Goal: Task Accomplishment & Management: Use online tool/utility

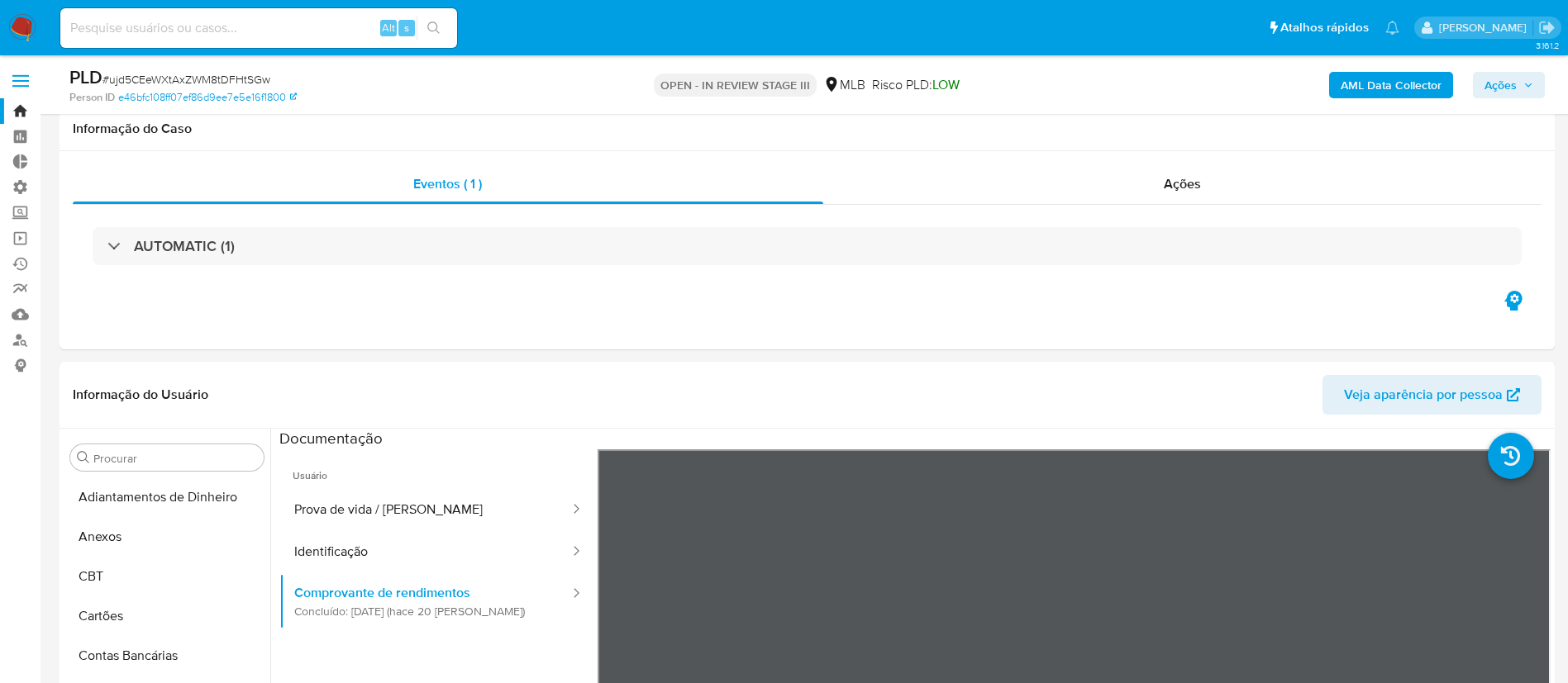
select select "10"
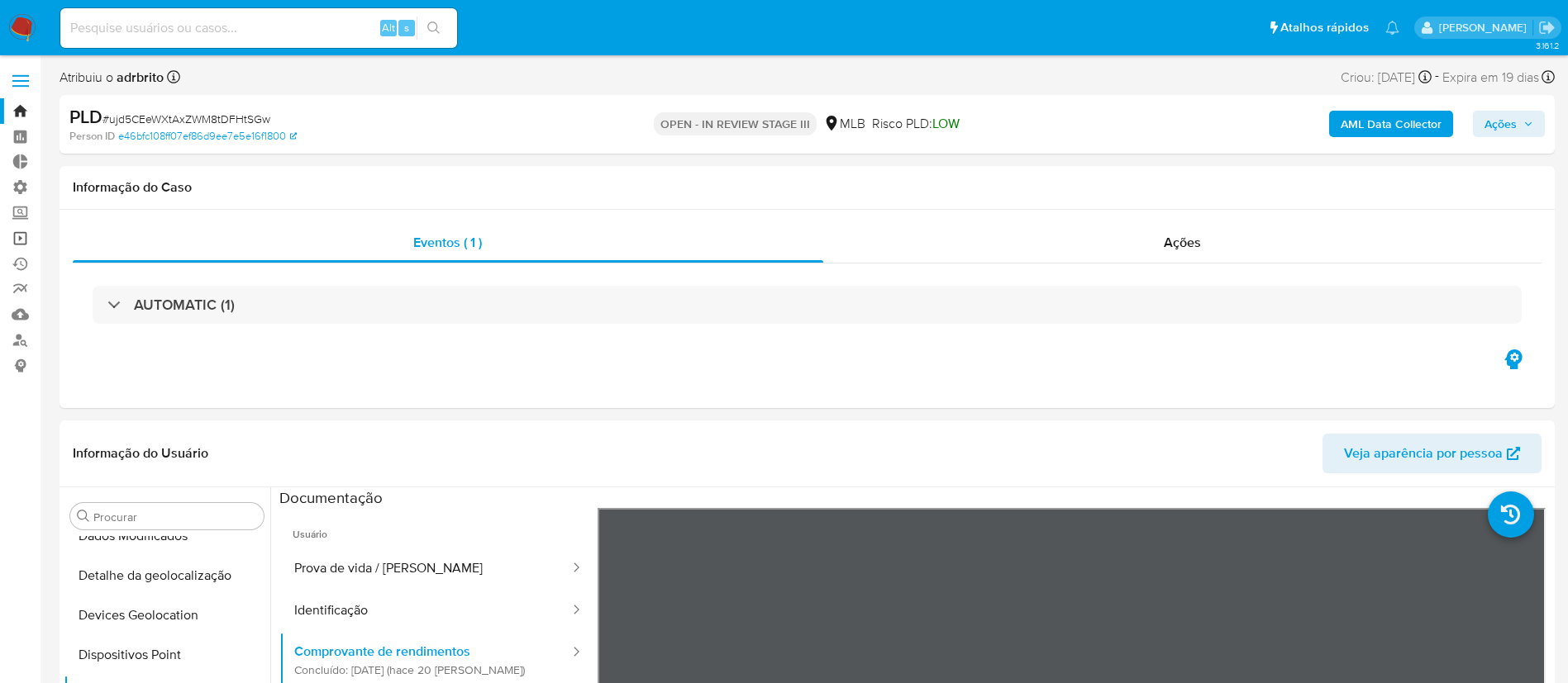
click at [19, 232] on link "Operações em massa" at bounding box center [98, 239] width 197 height 25
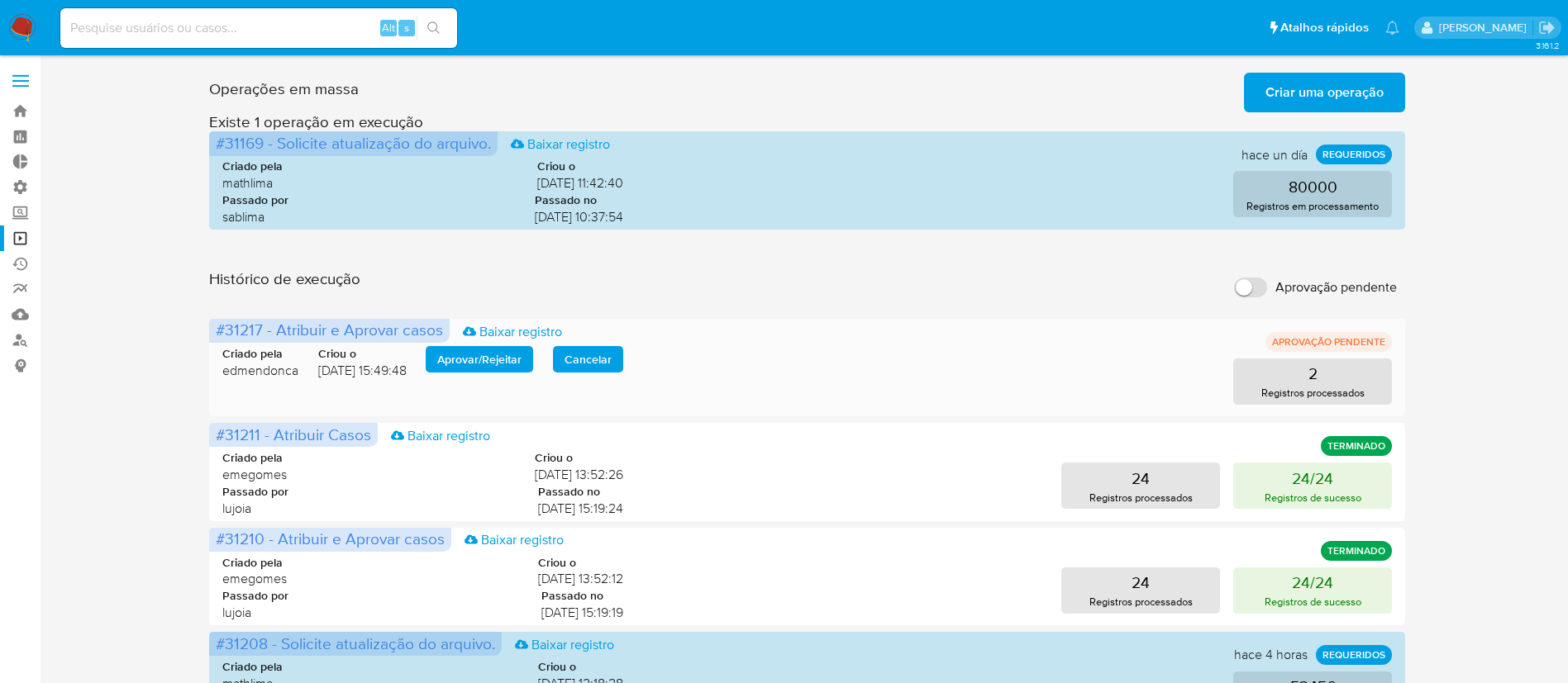
click at [587, 358] on span "Cancelar" at bounding box center [588, 360] width 47 height 23
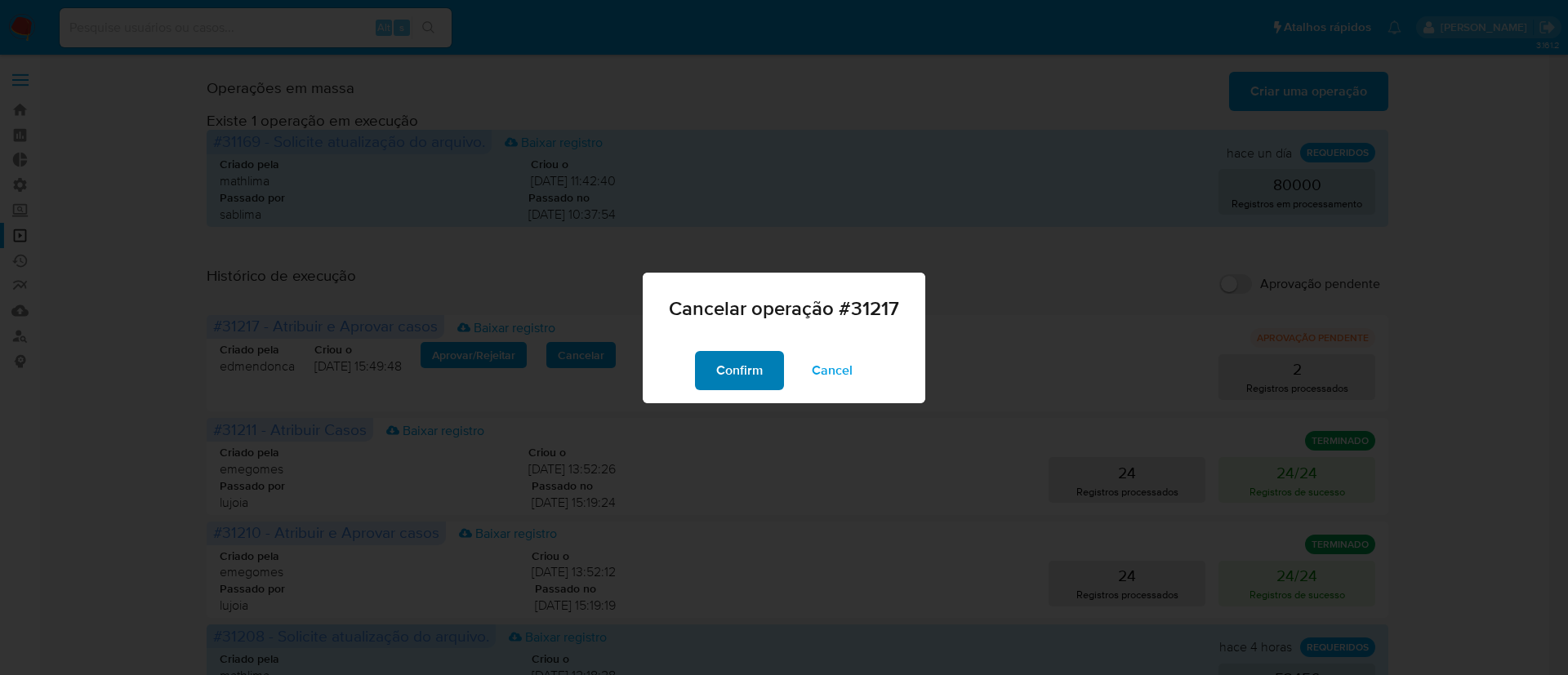
click at [736, 381] on span "Confirm" at bounding box center [740, 370] width 46 height 36
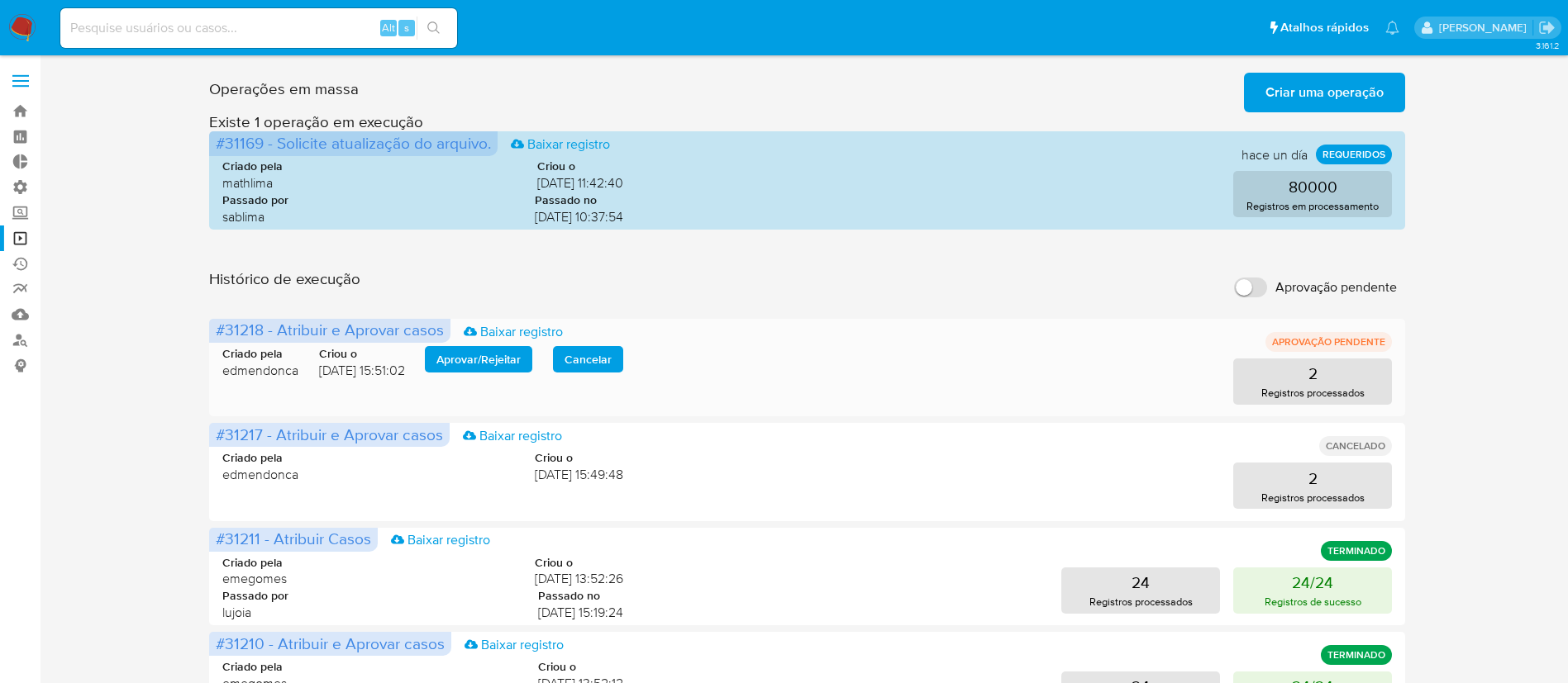
click at [457, 348] on span "Aprovar / Rejeitar" at bounding box center [479, 360] width 84 height 23
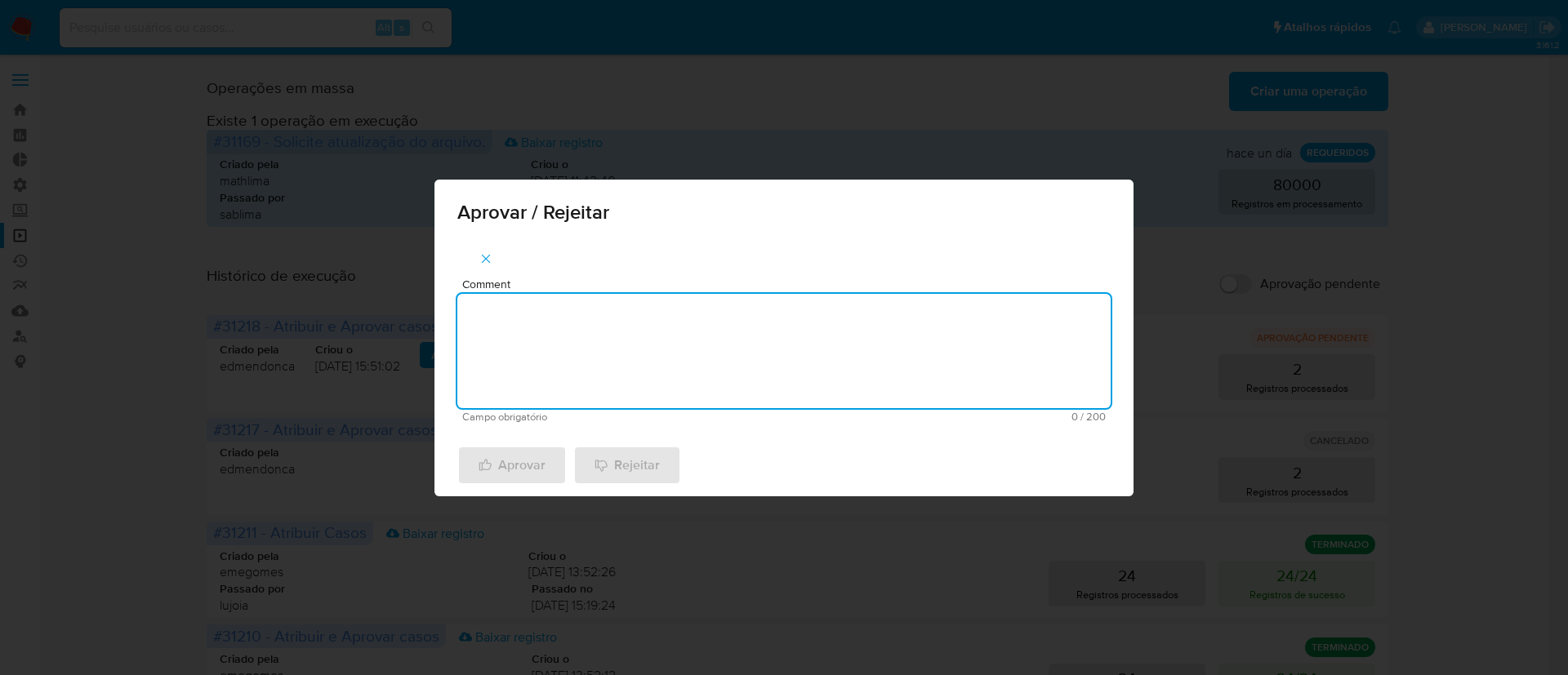
click at [538, 360] on textarea "Comment" at bounding box center [784, 351] width 654 height 114
type textarea "ok"
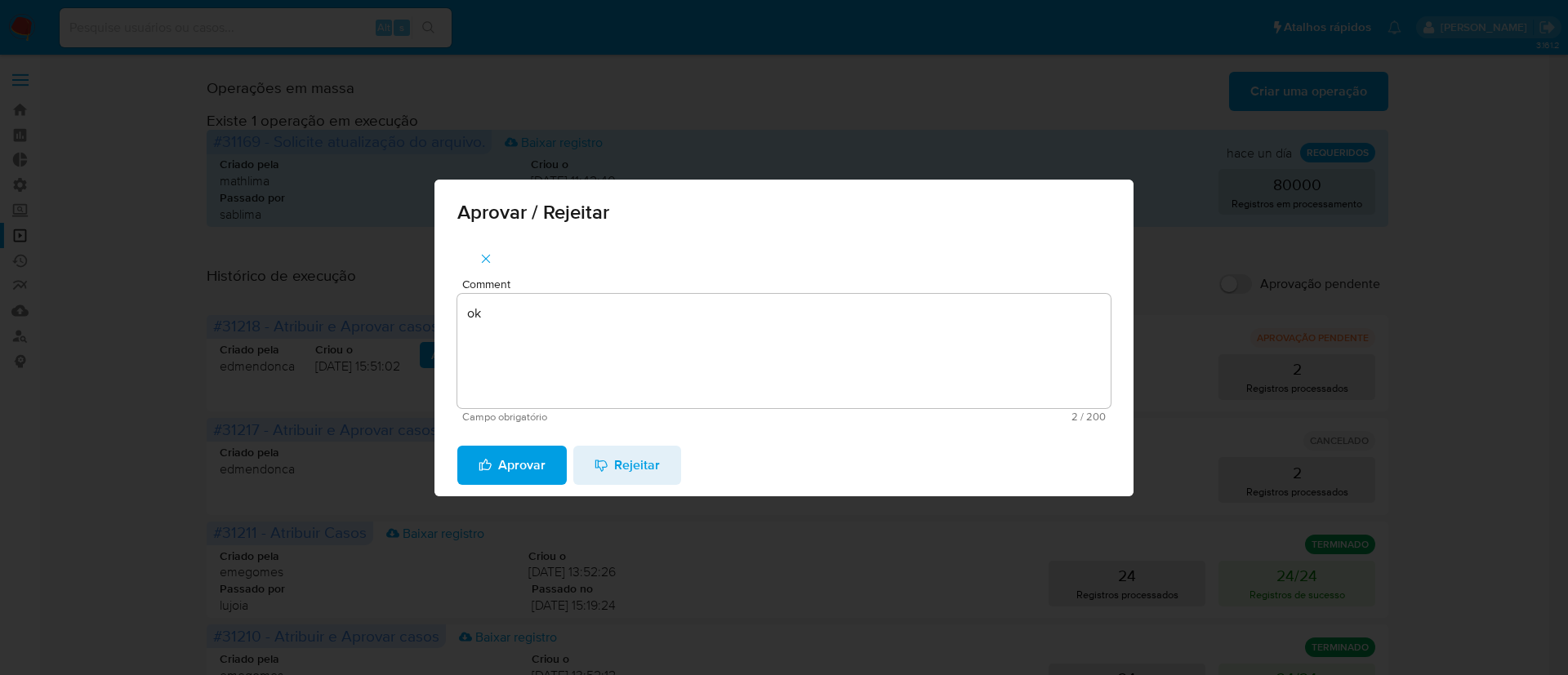
click at [495, 464] on span "Aprovar" at bounding box center [512, 465] width 67 height 36
